Goal: Information Seeking & Learning: Learn about a topic

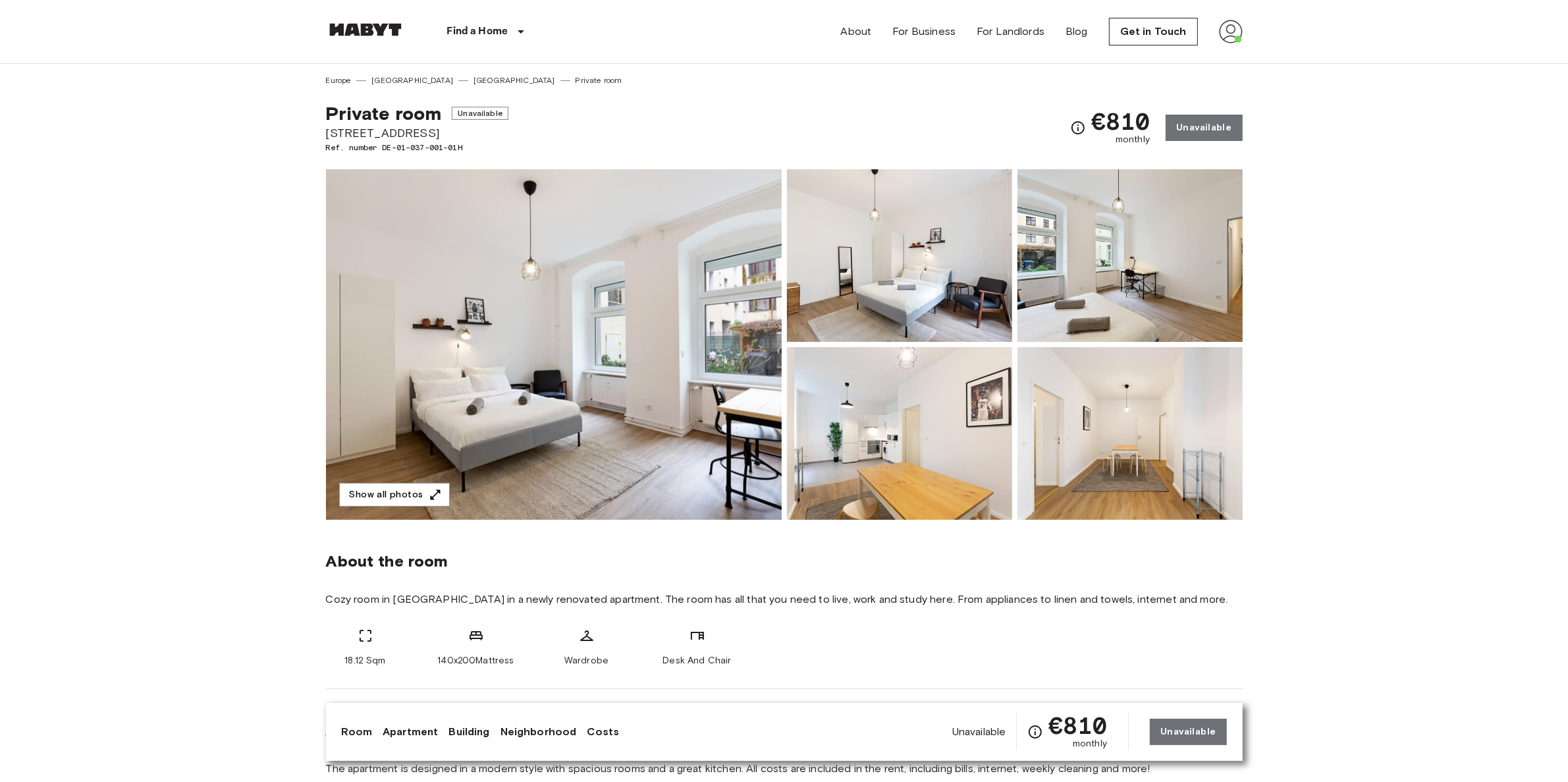
click at [412, 509] on img at bounding box center [553, 344] width 456 height 351
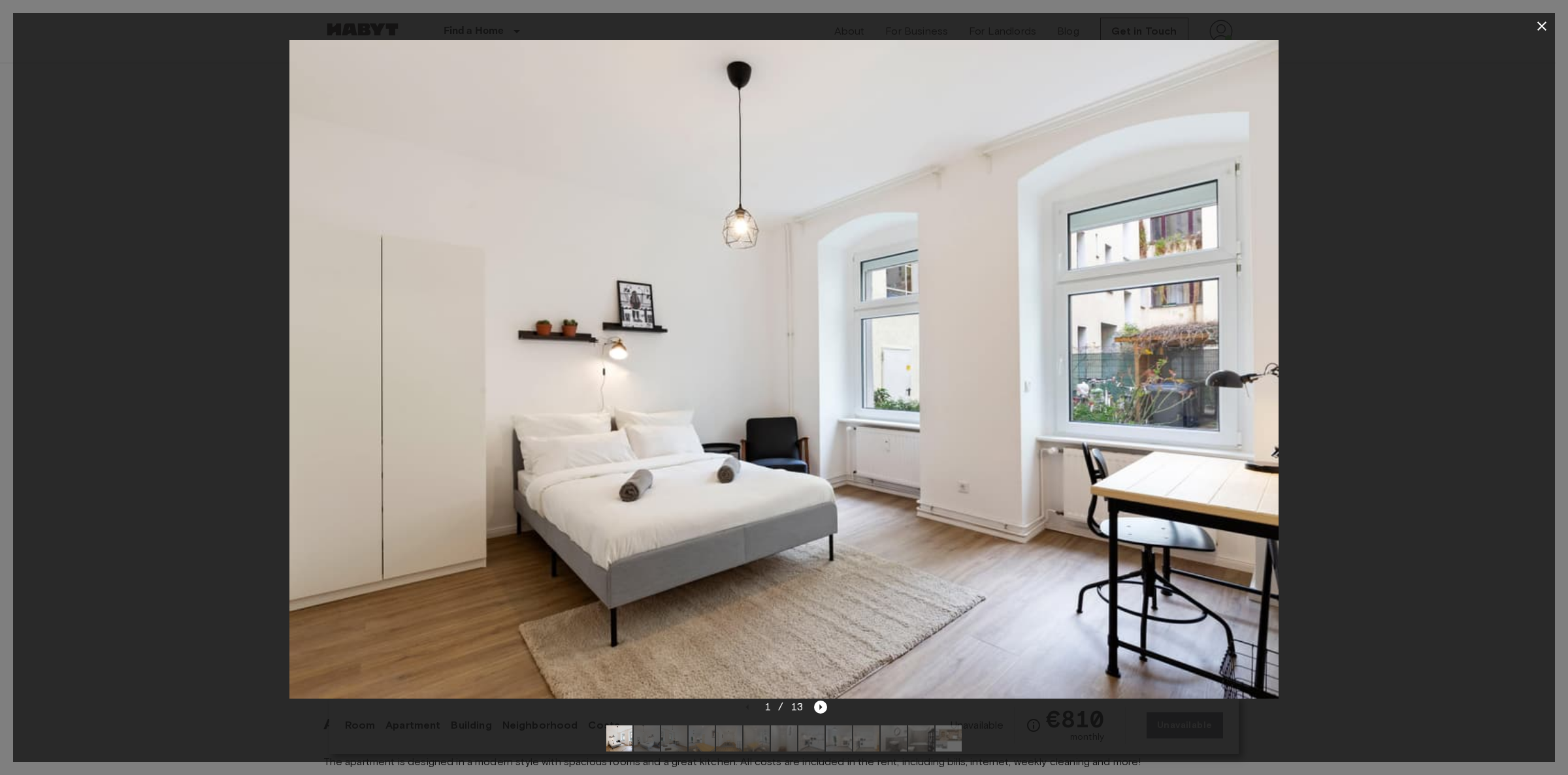
click at [200, 524] on div at bounding box center [784, 369] width 1542 height 660
click at [1543, 27] on icon "button" at bounding box center [1542, 26] width 9 height 9
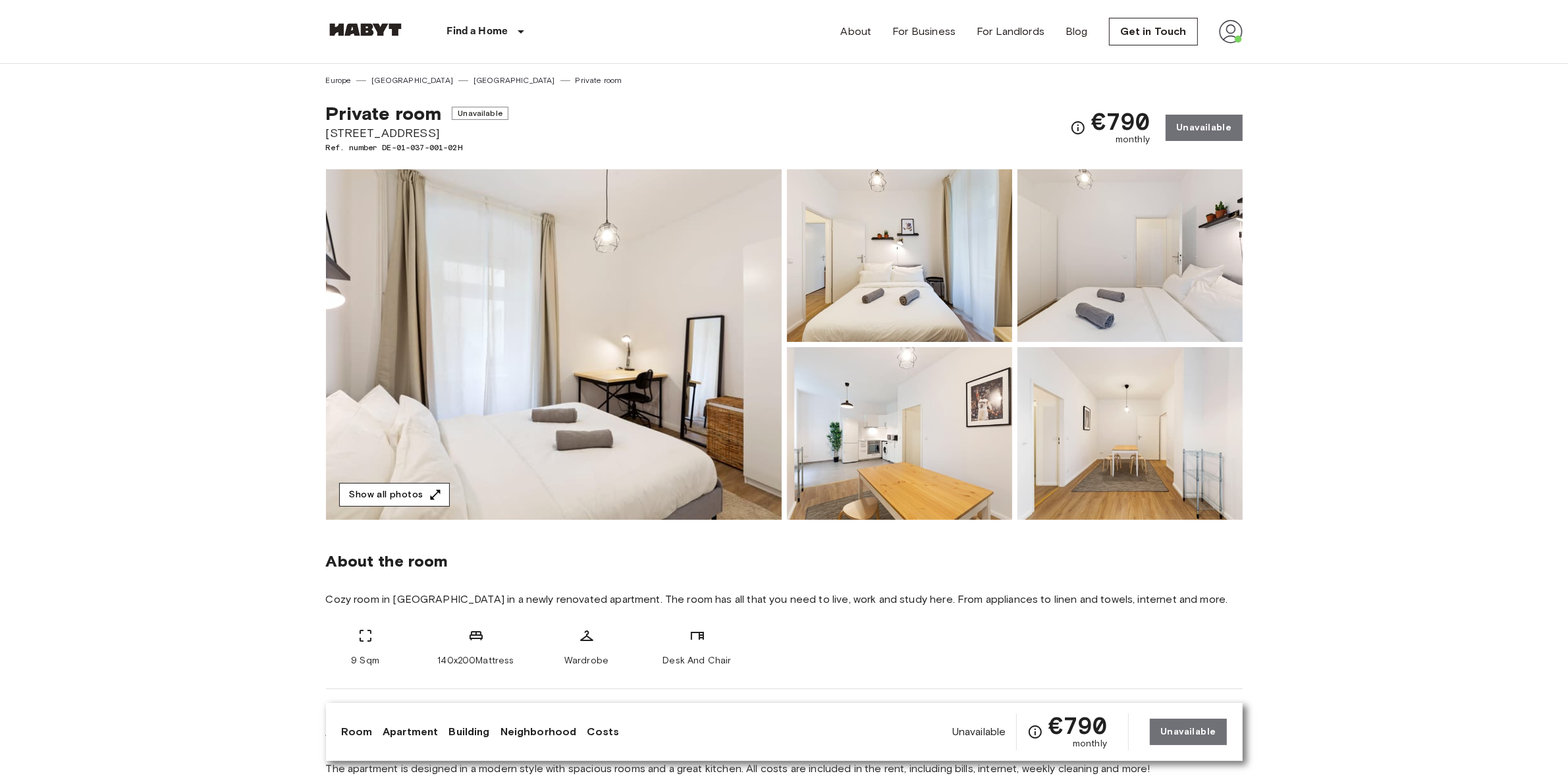
click at [385, 495] on button "Show all photos" at bounding box center [394, 495] width 110 height 25
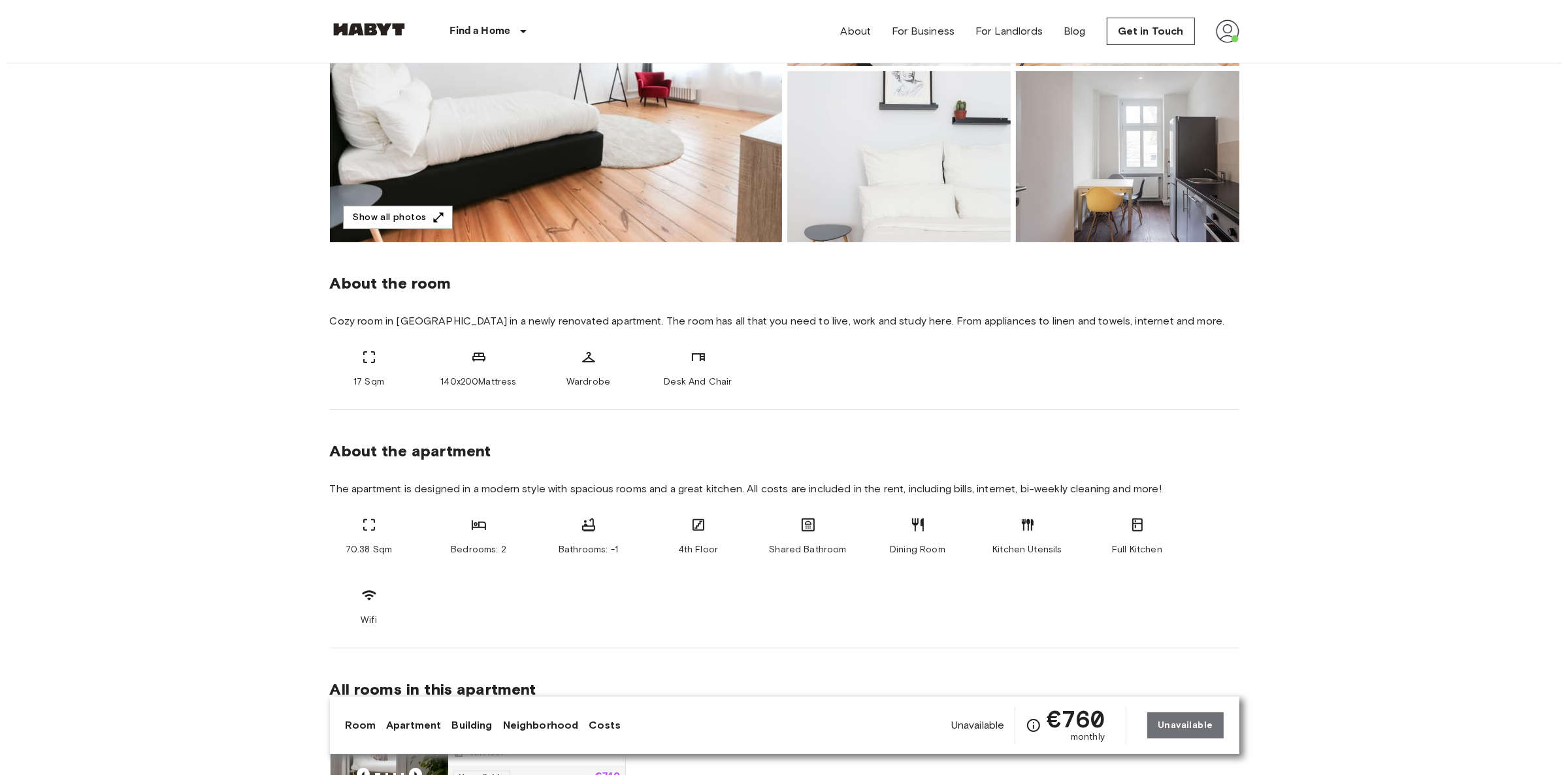
scroll to position [286, 0]
